Goal: Use online tool/utility: Utilize a website feature to perform a specific function

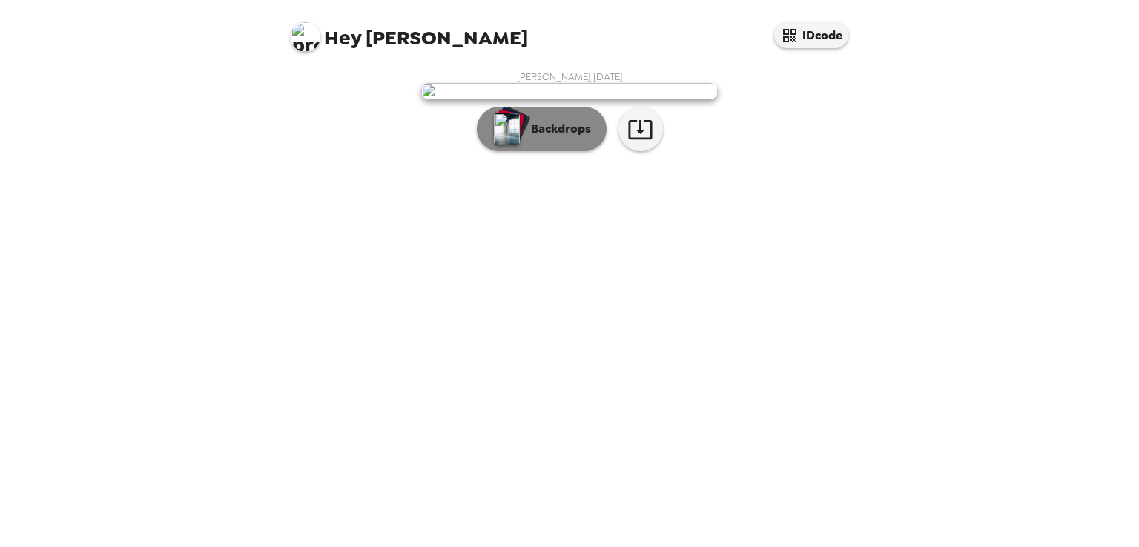
click at [561, 151] on button "Backdrops" at bounding box center [542, 129] width 130 height 45
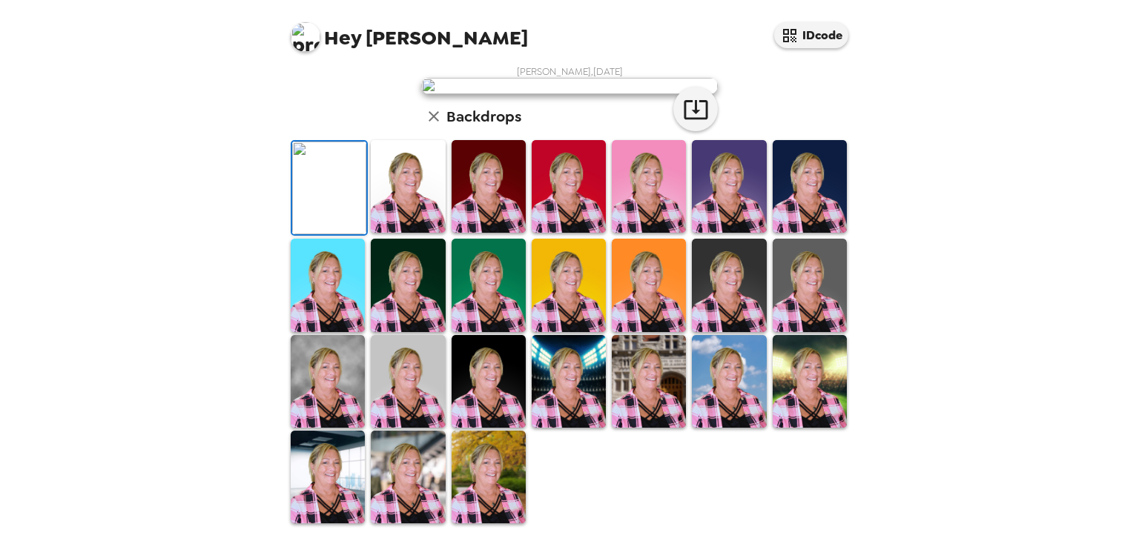
scroll to position [352, 0]
click at [338, 390] on img at bounding box center [328, 381] width 74 height 93
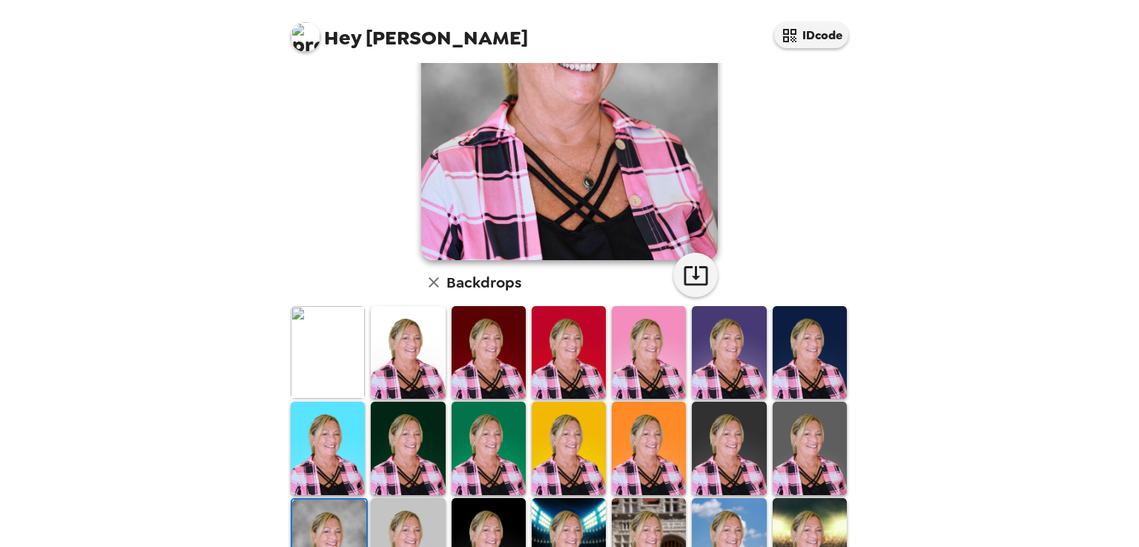
scroll to position [202, 0]
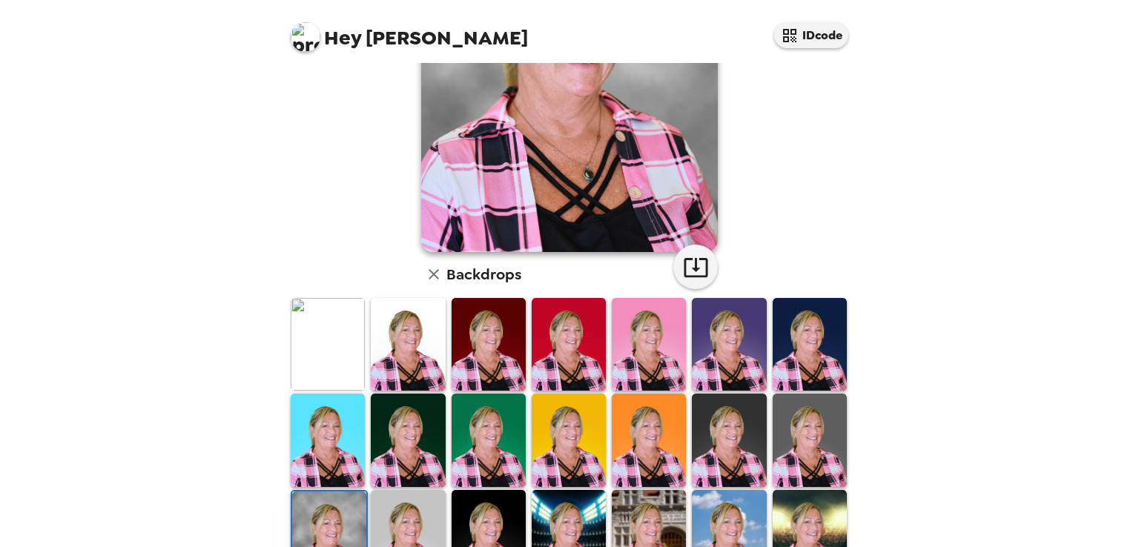
click at [662, 335] on img at bounding box center [649, 344] width 74 height 93
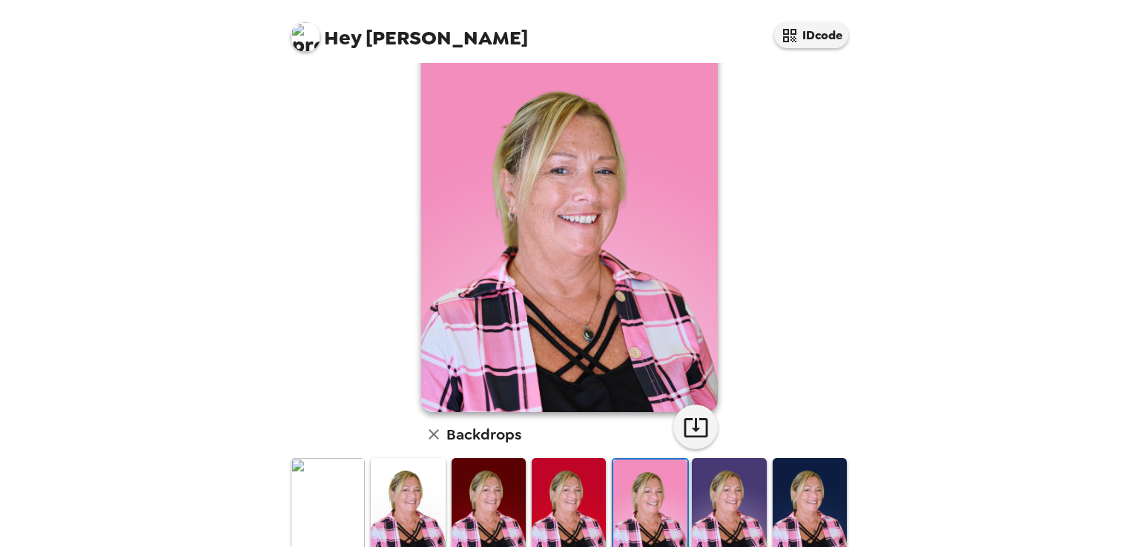
scroll to position [159, 0]
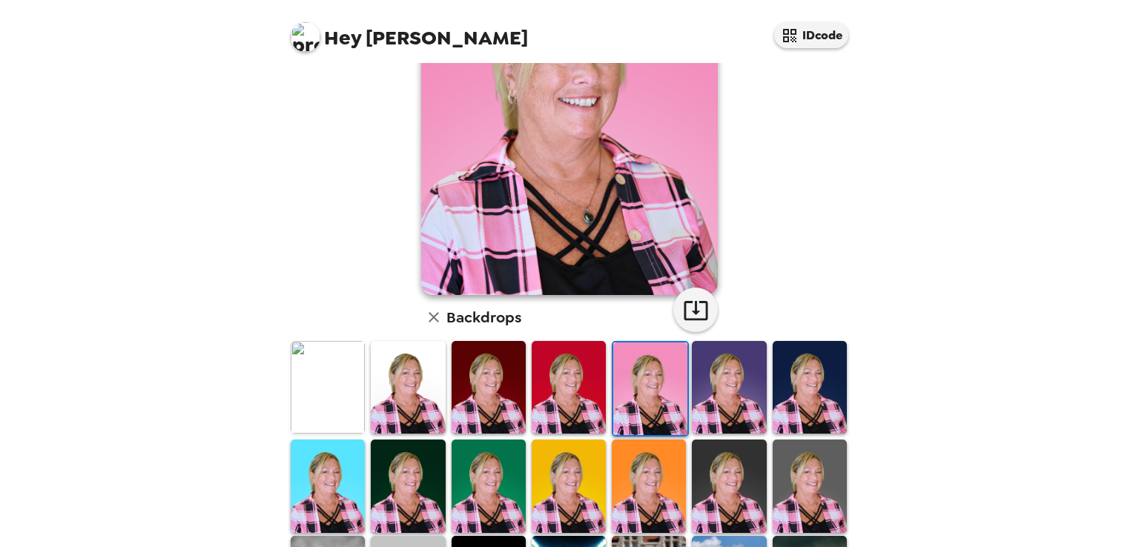
click at [441, 487] on img at bounding box center [408, 486] width 74 height 93
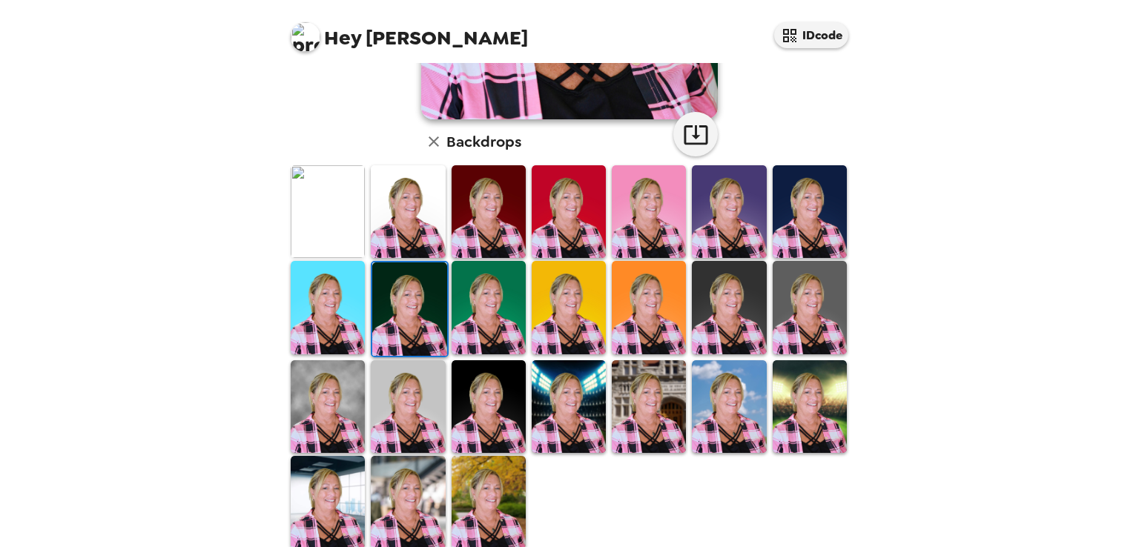
scroll to position [337, 0]
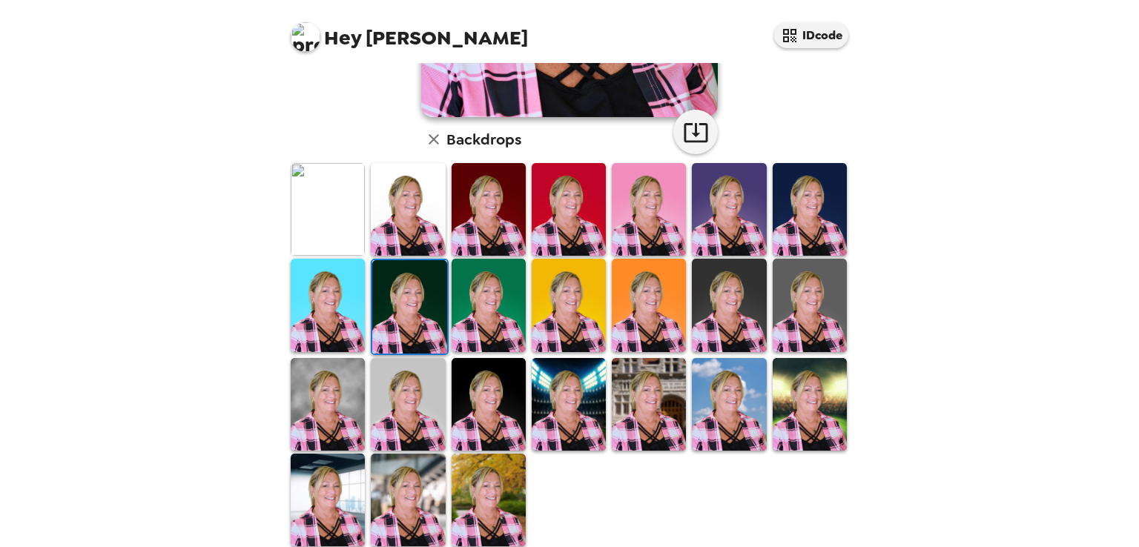
click at [807, 292] on img at bounding box center [810, 305] width 74 height 93
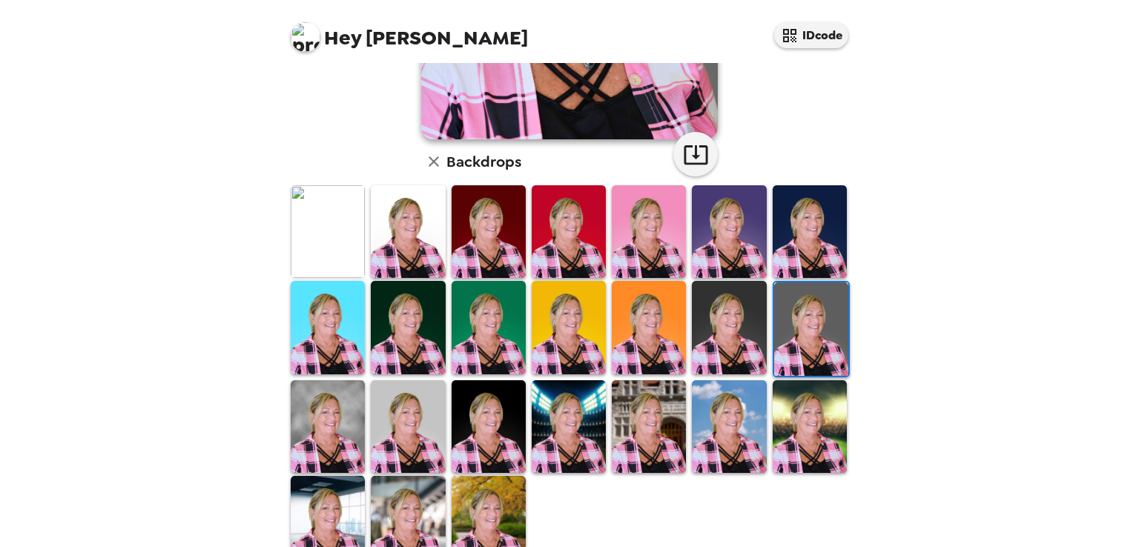
scroll to position [346, 0]
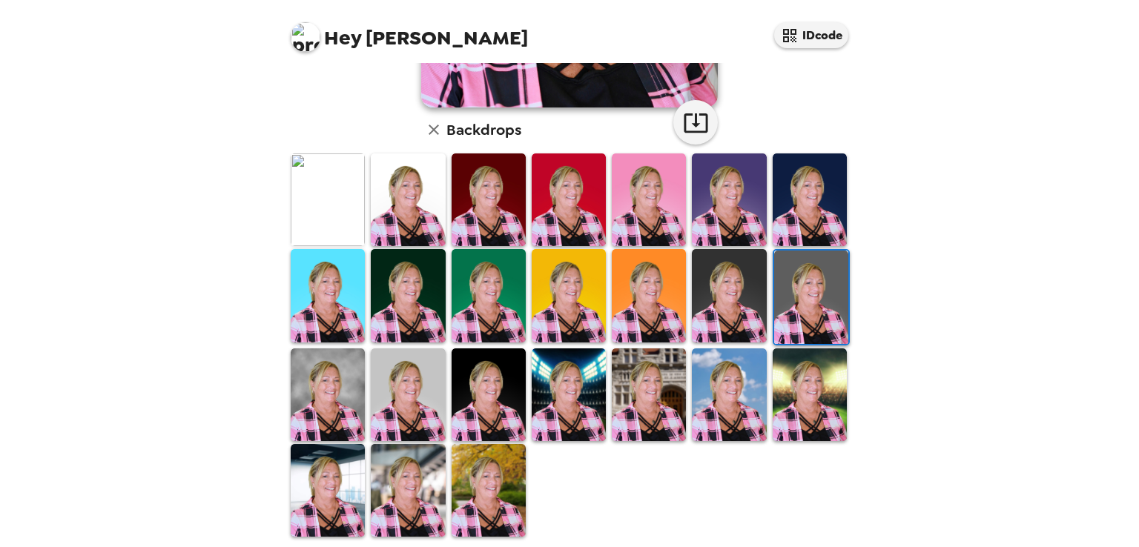
click at [409, 482] on img at bounding box center [408, 490] width 74 height 93
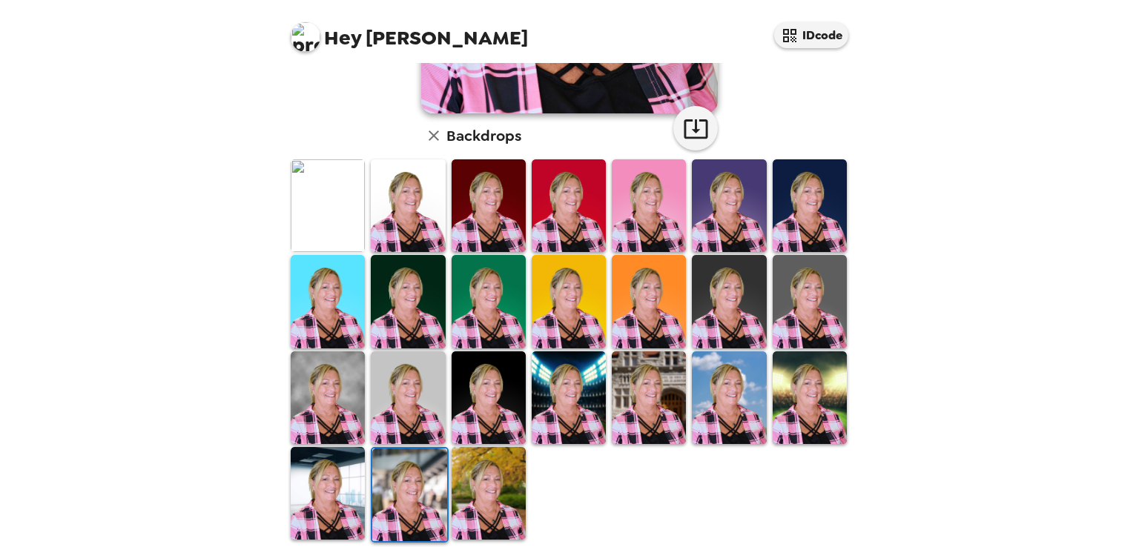
scroll to position [352, 0]
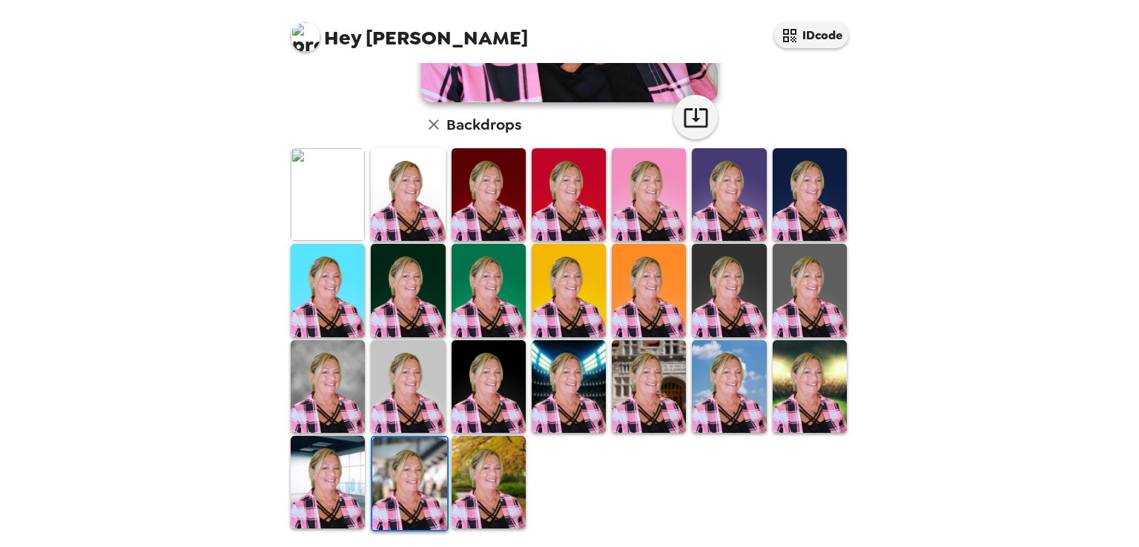
click at [475, 502] on img at bounding box center [489, 482] width 74 height 93
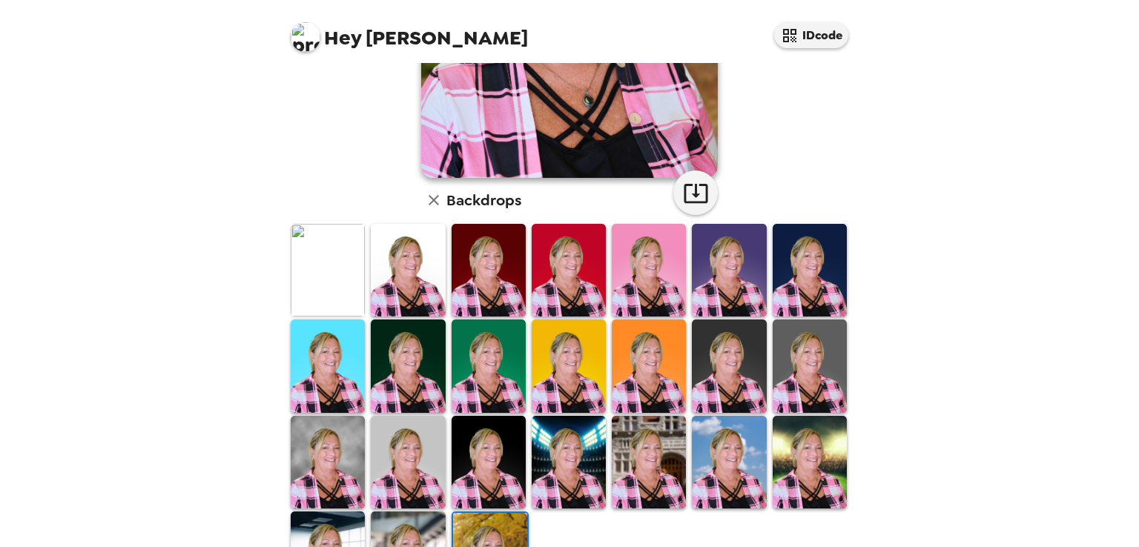
scroll to position [289, 0]
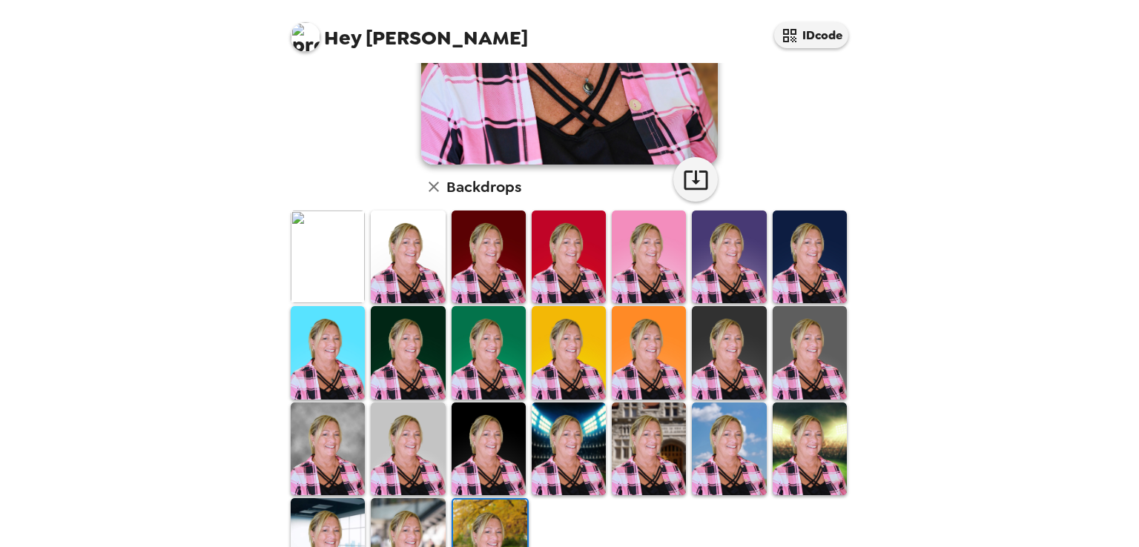
click at [332, 513] on img at bounding box center [328, 544] width 74 height 93
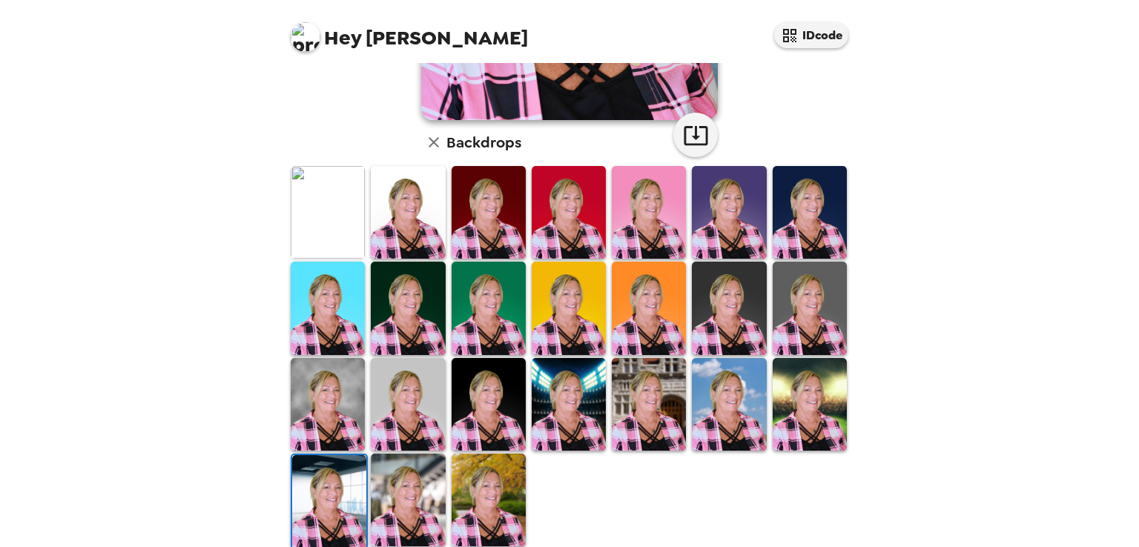
scroll to position [335, 0]
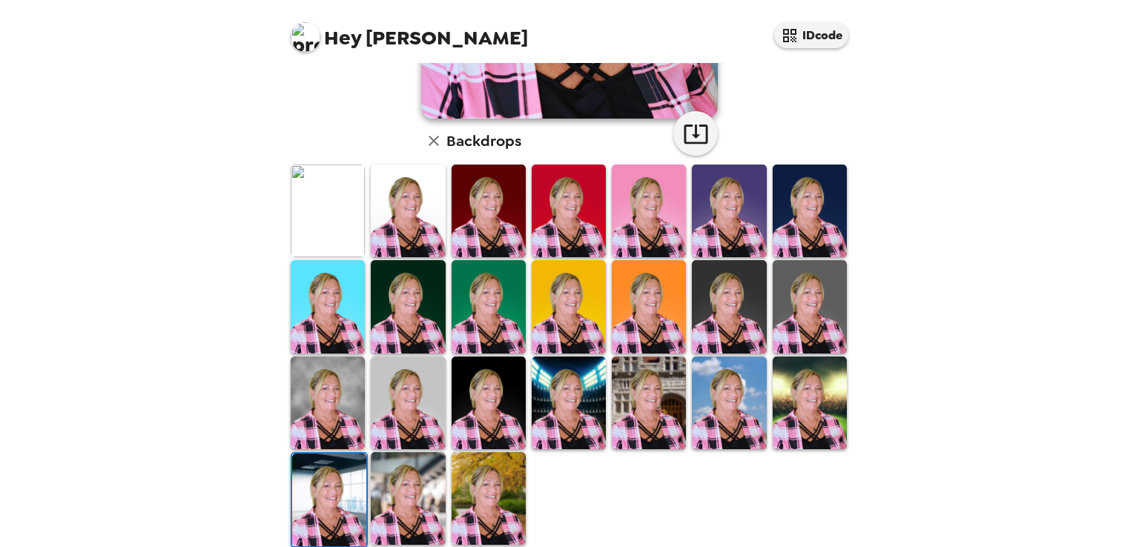
click at [718, 380] on img at bounding box center [729, 403] width 74 height 93
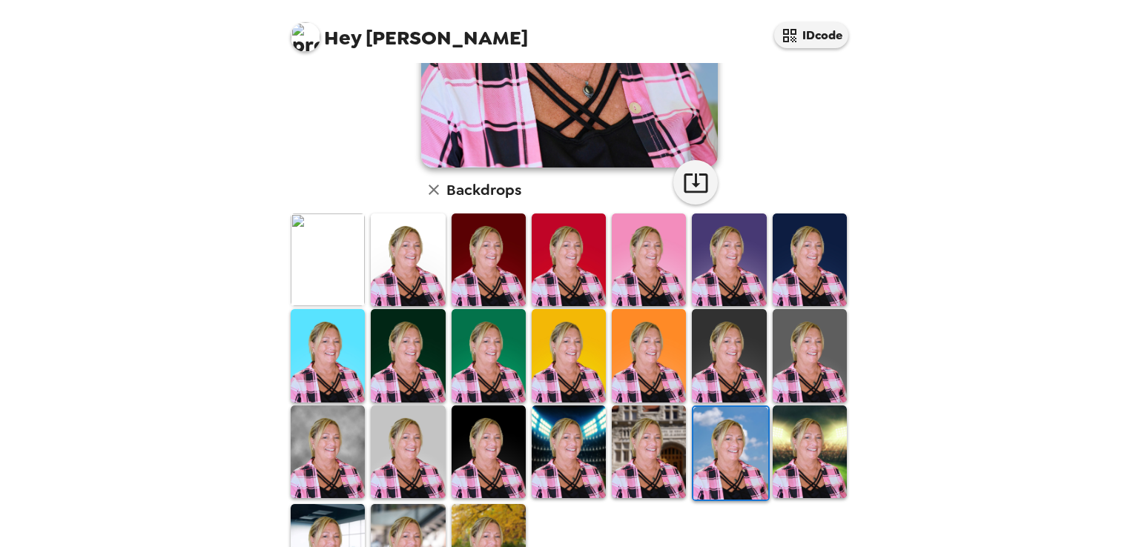
scroll to position [289, 0]
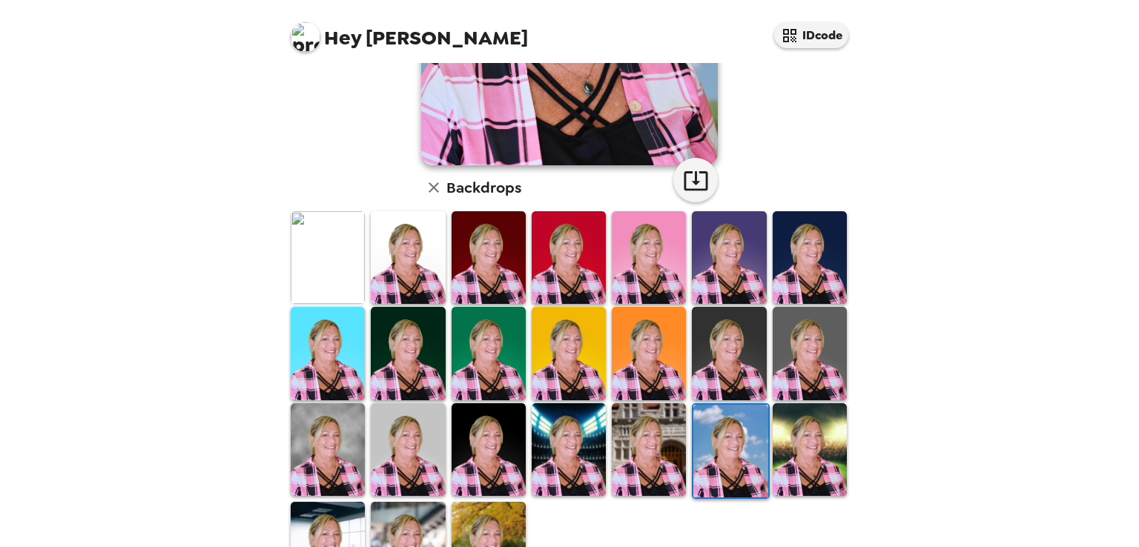
click at [780, 455] on img at bounding box center [810, 449] width 74 height 93
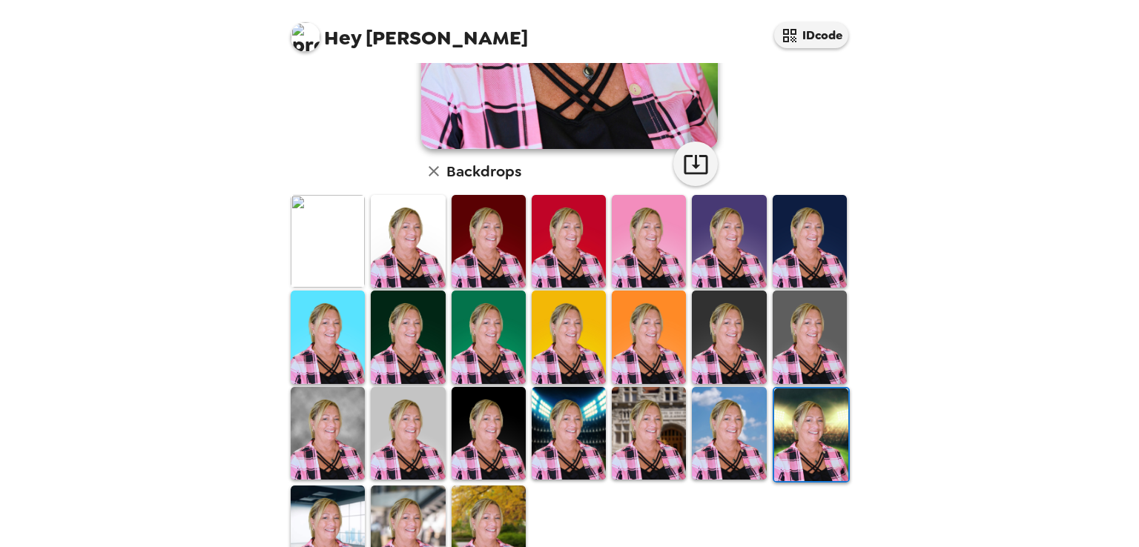
scroll to position [315, 0]
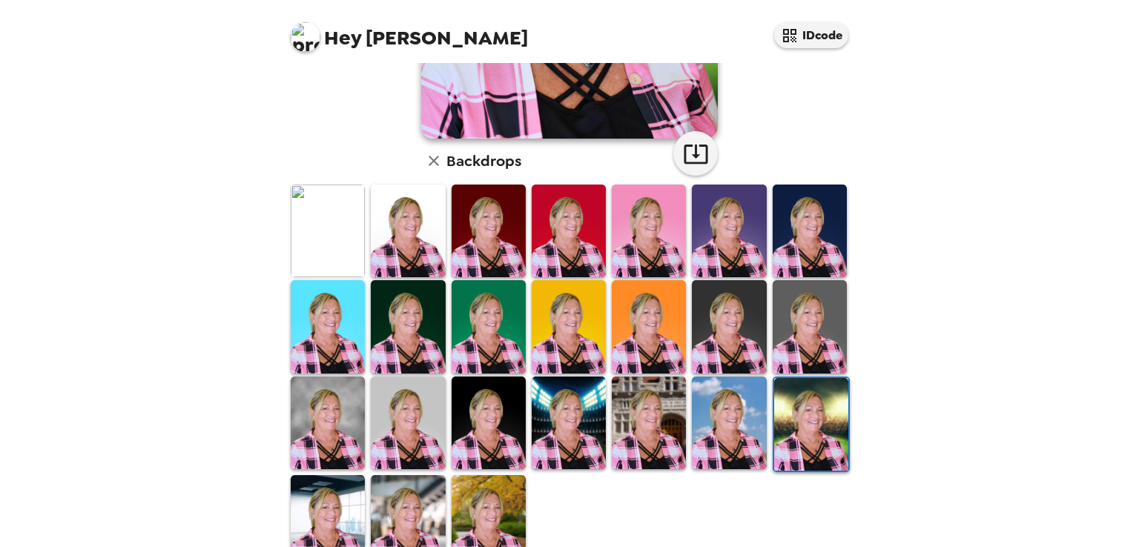
click at [314, 413] on img at bounding box center [328, 423] width 74 height 93
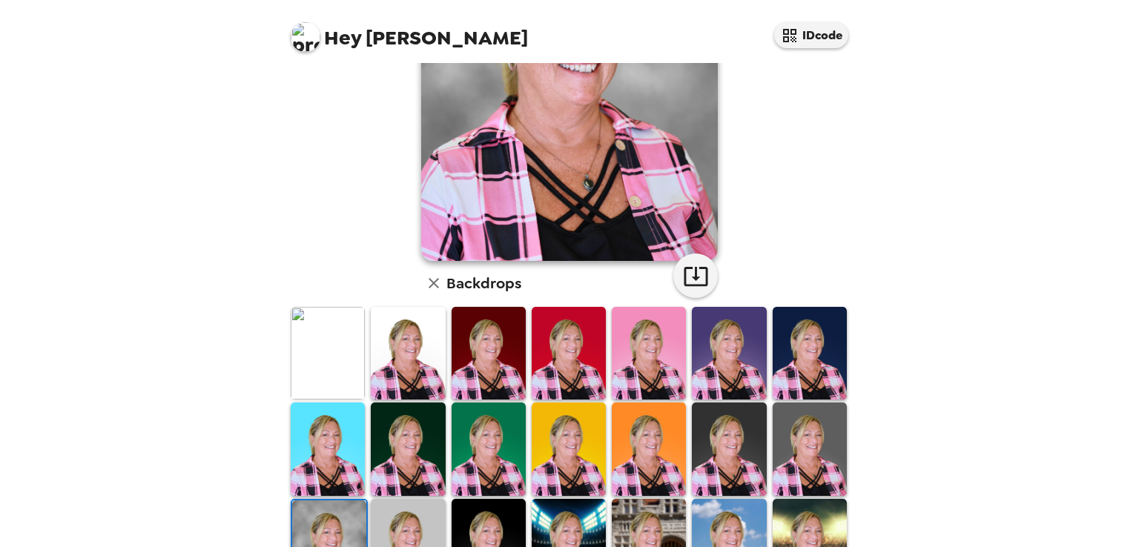
scroll to position [0, 0]
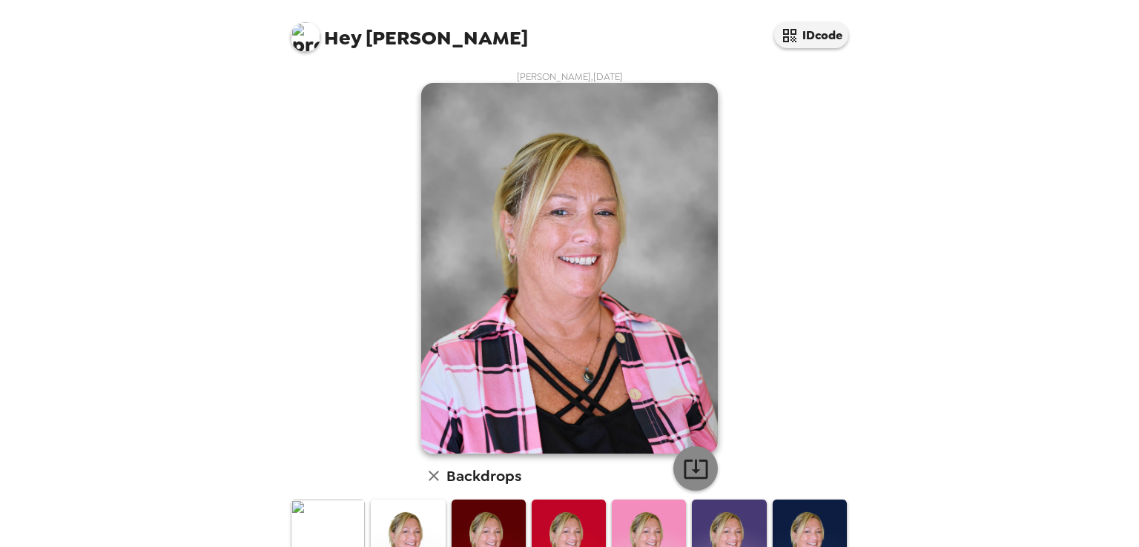
click at [694, 472] on icon "button" at bounding box center [696, 469] width 26 height 26
